Goal: Purchase product/service

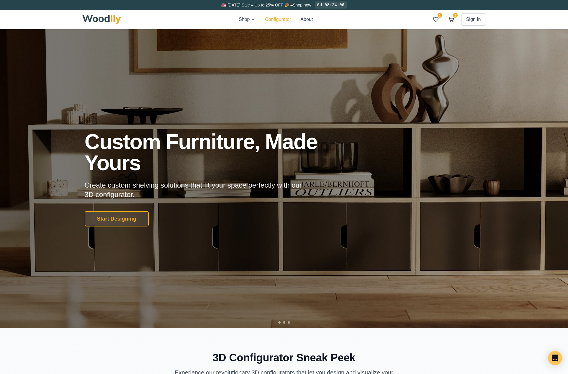
click at [288, 23] on button "Configurator" at bounding box center [278, 19] width 26 height 7
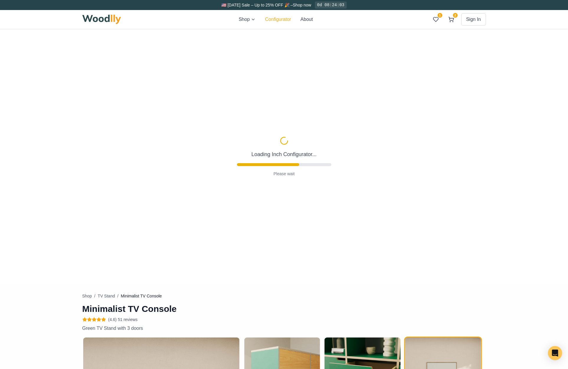
click at [269, 17] on button "Configurator" at bounding box center [278, 19] width 26 height 7
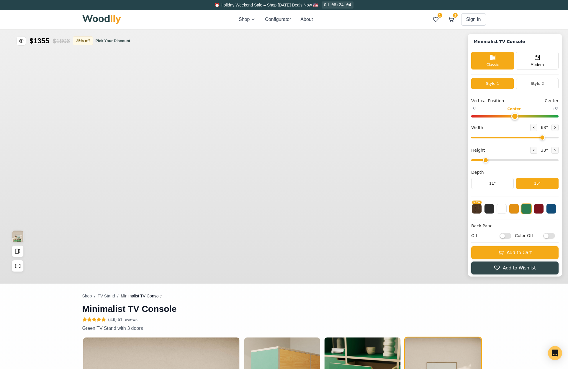
type input "63"
type input "2"
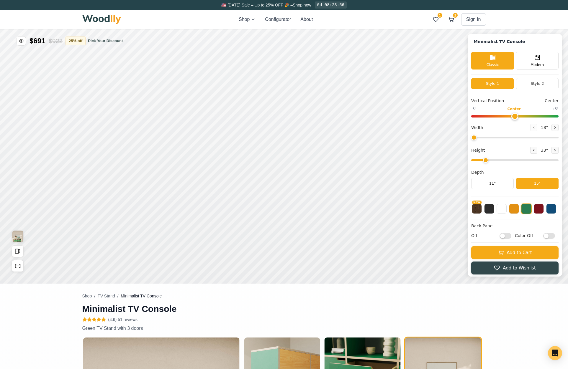
drag, startPoint x: 546, startPoint y: 137, endPoint x: 433, endPoint y: 134, distance: 112.4
click at [471, 137] on input "range" at bounding box center [514, 138] width 87 height 2
click at [535, 86] on button "Style 2" at bounding box center [537, 83] width 42 height 11
click at [509, 86] on button "Style 1" at bounding box center [492, 83] width 42 height 11
click at [554, 126] on button at bounding box center [554, 127] width 7 height 7
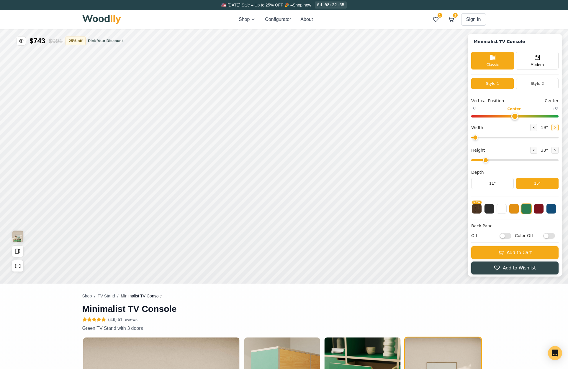
click at [554, 126] on button at bounding box center [554, 127] width 7 height 7
click at [535, 131] on button at bounding box center [533, 127] width 7 height 7
type input "18"
click at [221, 173] on div "12" Medium" at bounding box center [226, 175] width 14 height 14
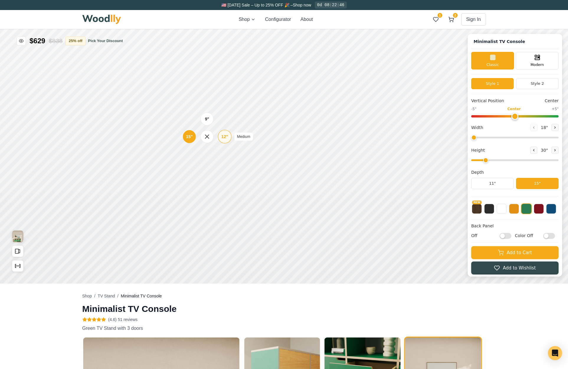
click at [223, 135] on div "12"" at bounding box center [224, 137] width 7 height 6
